Goal: Task Accomplishment & Management: Manage account settings

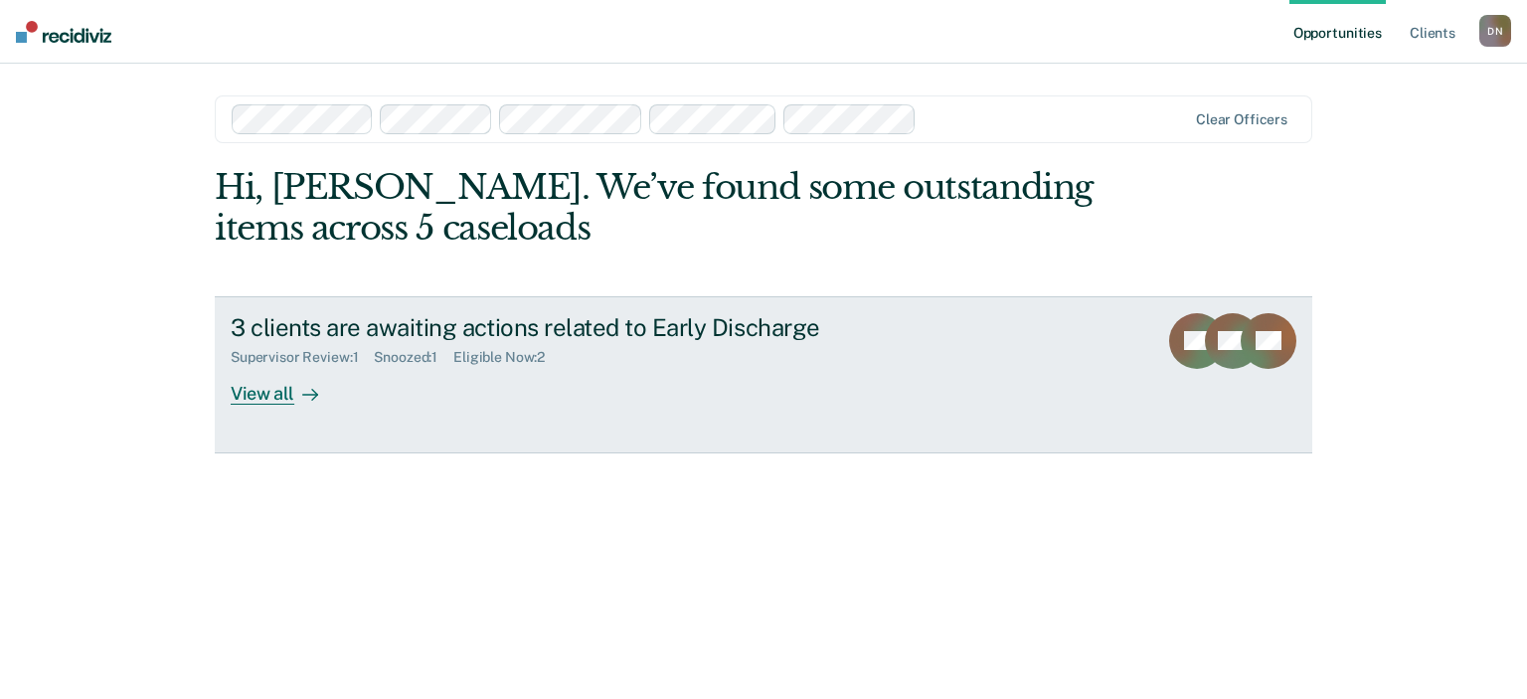
click at [677, 322] on div "3 clients are awaiting actions related to Early Discharge" at bounding box center [580, 327] width 698 height 29
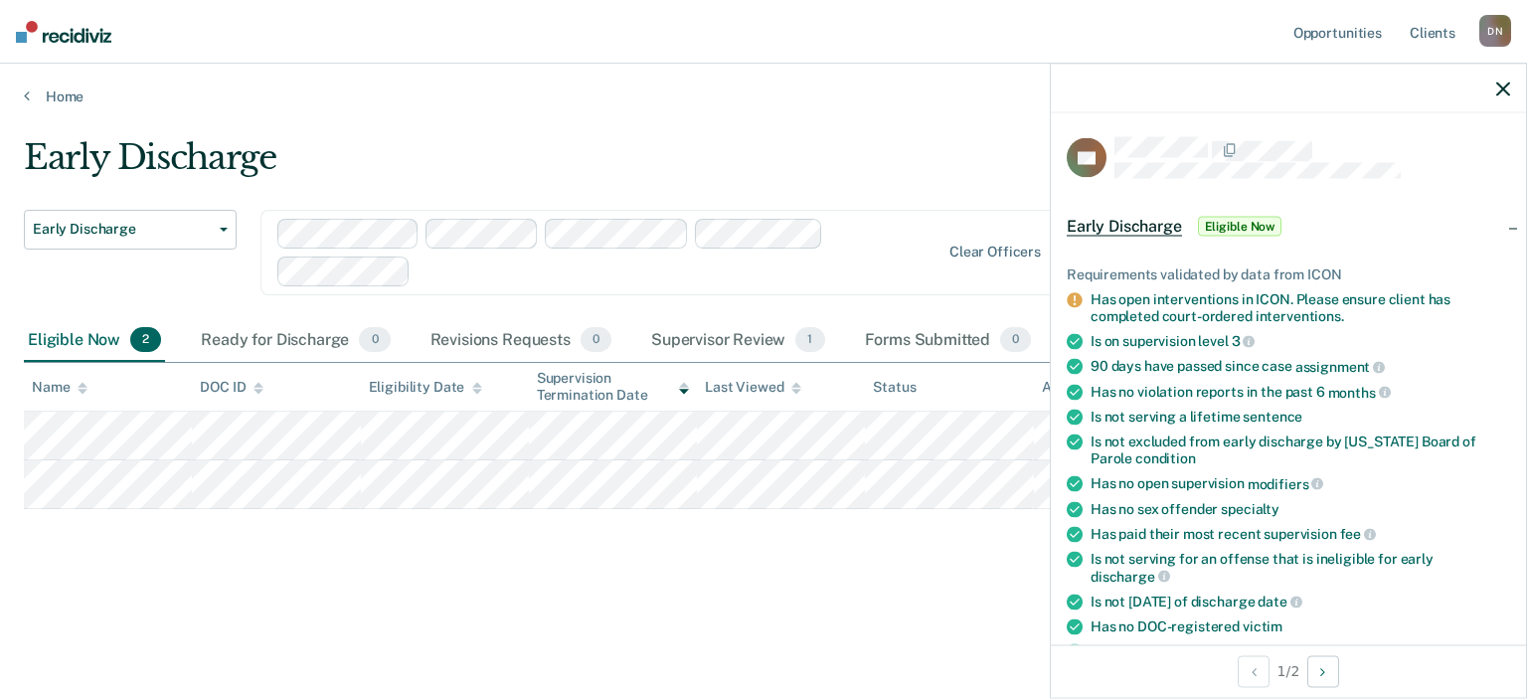
click at [1510, 81] on div at bounding box center [1288, 89] width 475 height 50
click at [1500, 85] on icon "button" at bounding box center [1503, 89] width 14 height 14
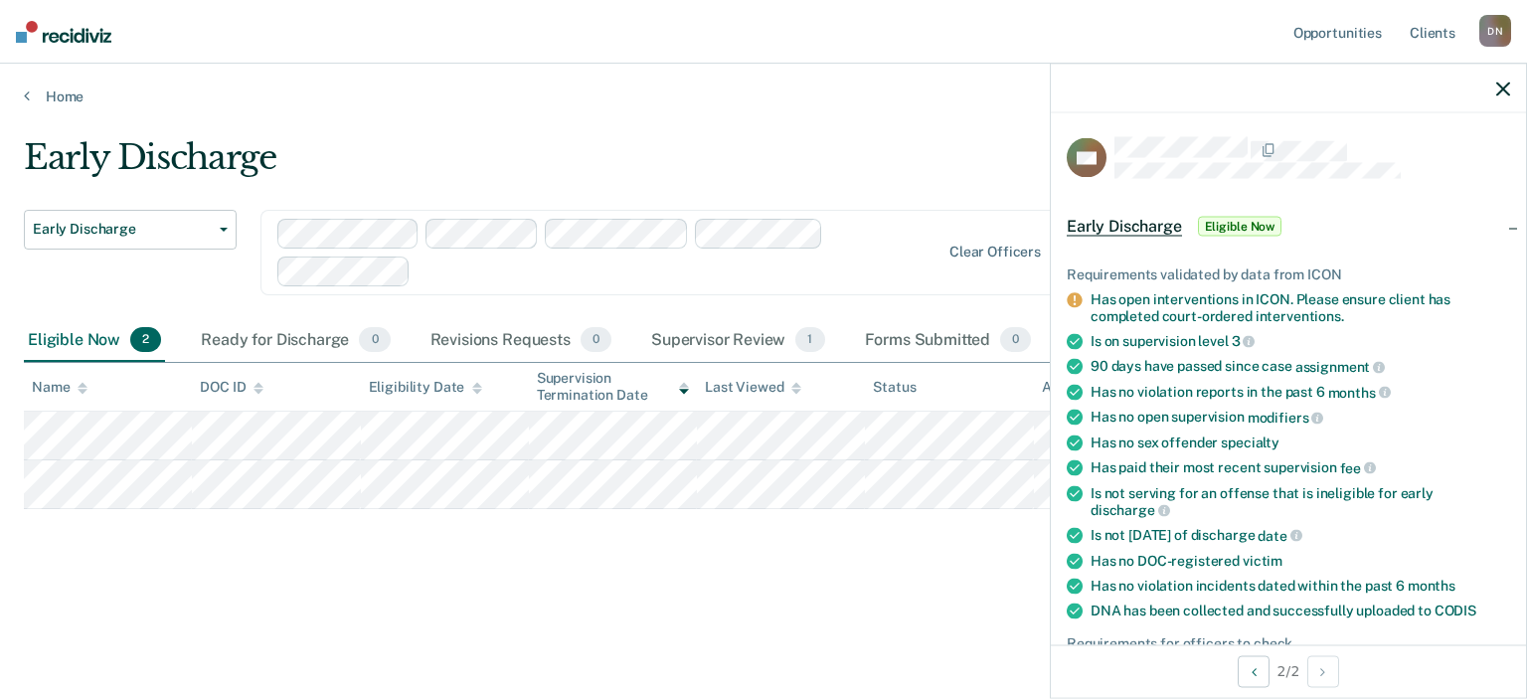
click at [301, 561] on div "Early Discharge Early Discharge Early Discharge Clear officers Eligible Now 2 R…" at bounding box center [763, 375] width 1479 height 476
click at [384, 129] on main "Early Discharge Early Discharge Early Discharge Clear officers Eligible Now 2 R…" at bounding box center [763, 399] width 1527 height 588
click at [1496, 91] on div at bounding box center [1288, 89] width 475 height 50
click at [1505, 86] on icon "button" at bounding box center [1503, 89] width 14 height 14
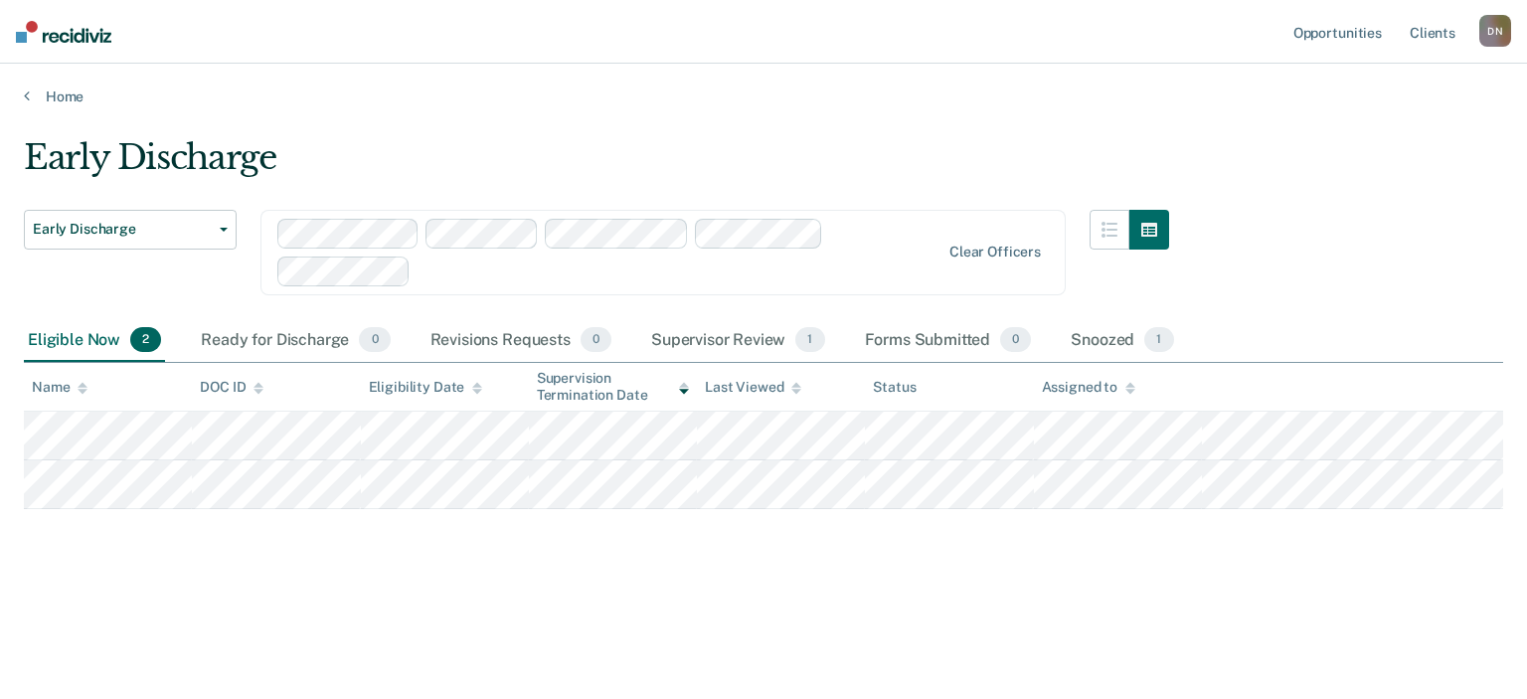
click at [82, 29] on img at bounding box center [63, 32] width 95 height 22
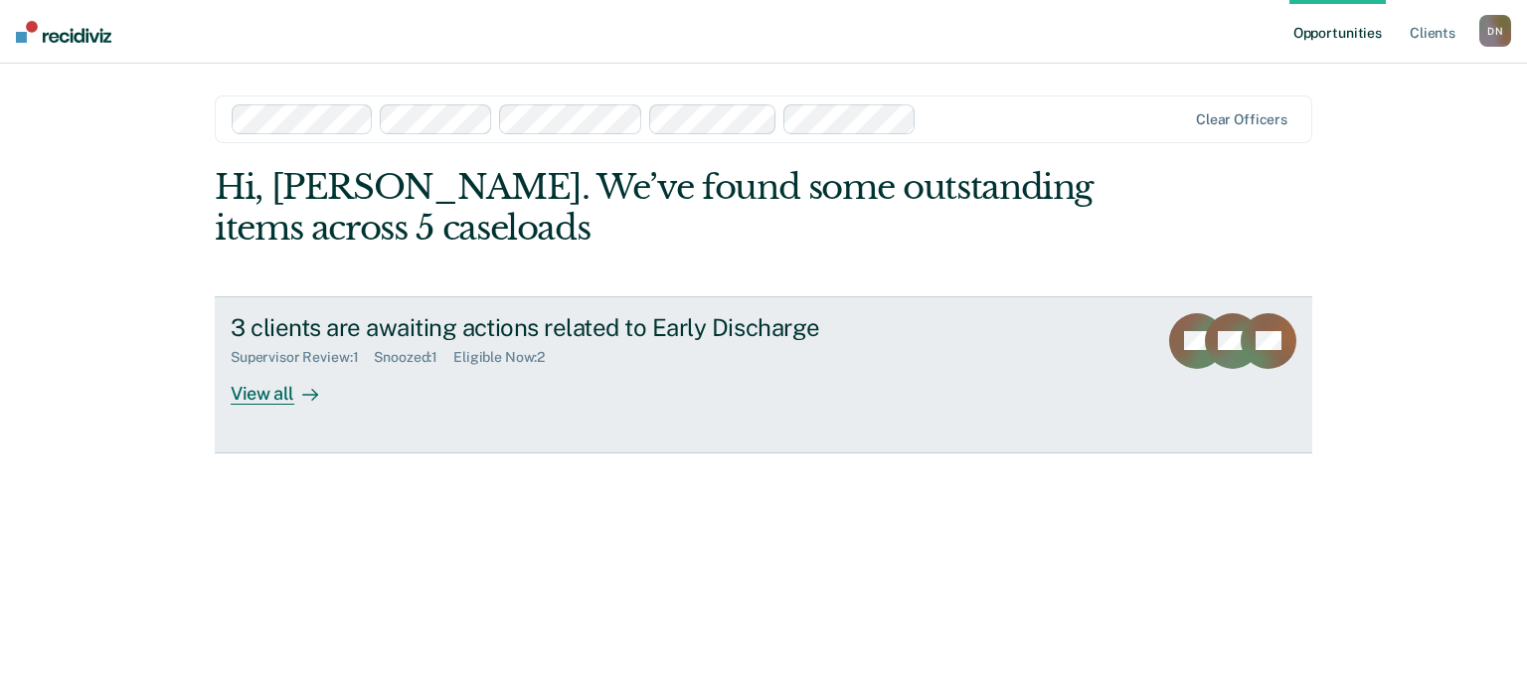
click at [241, 398] on div "View all" at bounding box center [286, 385] width 111 height 39
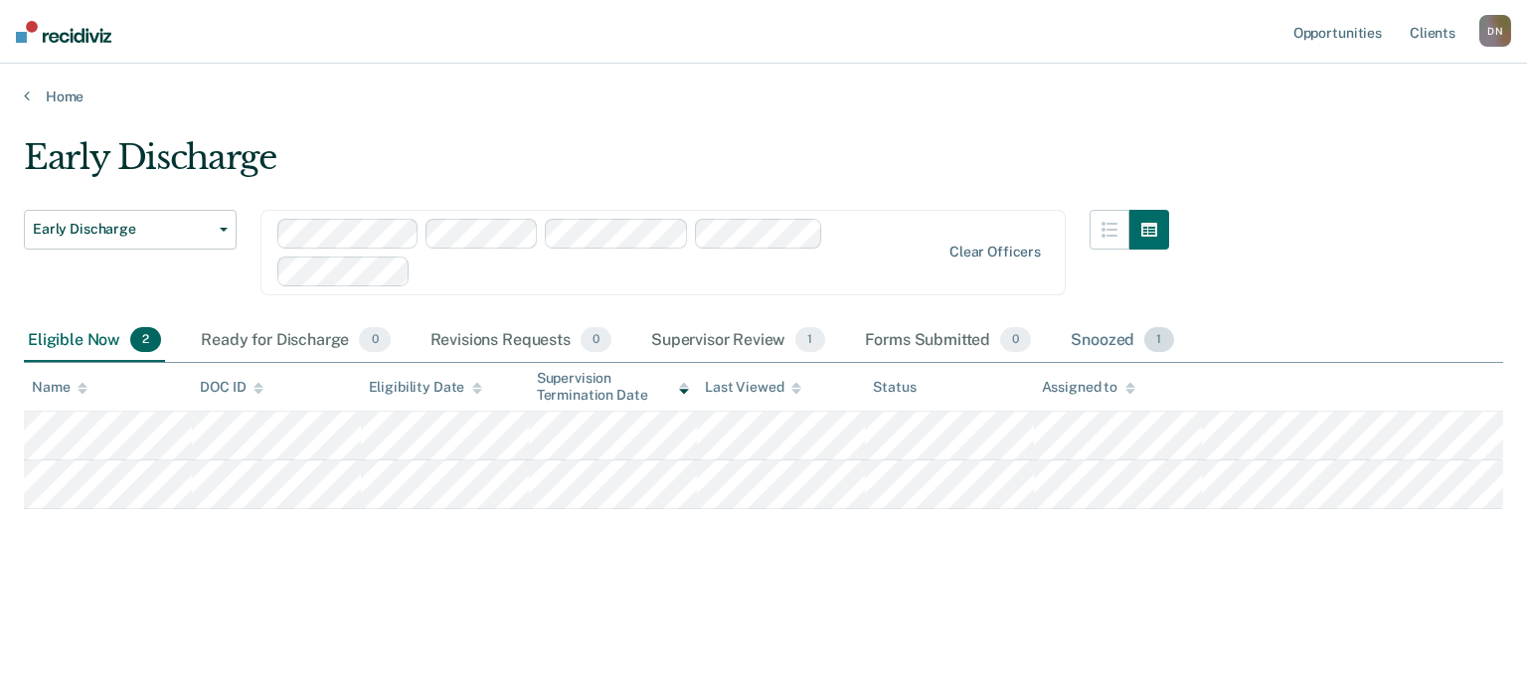
click at [1092, 336] on div "Snoozed 1" at bounding box center [1122, 341] width 110 height 44
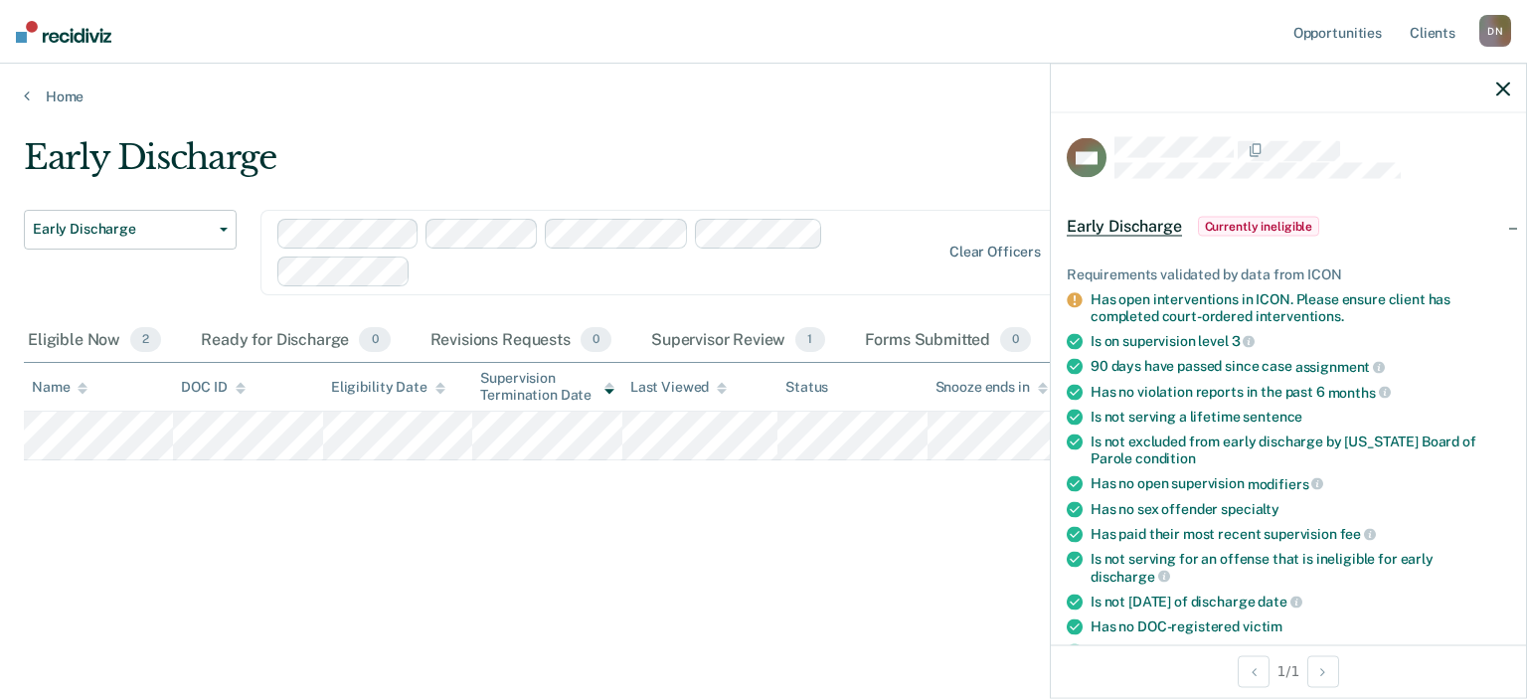
click at [700, 631] on main "Early Discharge Early Discharge Early Discharge Clear officers Eligible Now 2 R…" at bounding box center [763, 399] width 1527 height 588
click at [1504, 86] on icon "button" at bounding box center [1503, 89] width 14 height 14
click at [757, 595] on div "Early Discharge Early Discharge Early Discharge Clear officers Eligible Now 2 R…" at bounding box center [763, 375] width 1479 height 476
click at [1503, 93] on icon "button" at bounding box center [1503, 89] width 14 height 14
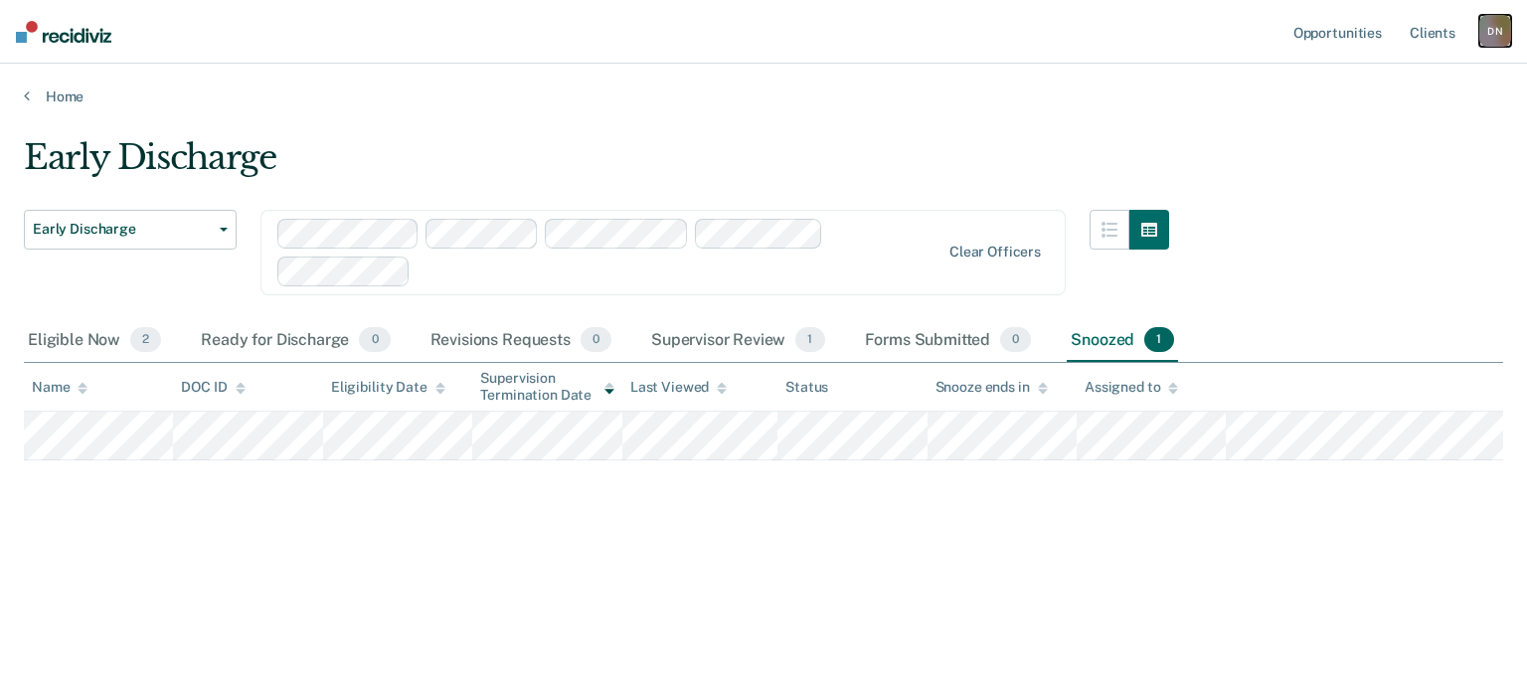
click at [1501, 33] on div "D N" at bounding box center [1495, 31] width 32 height 32
click at [1355, 128] on link "Log Out" at bounding box center [1415, 130] width 160 height 17
